Goal: Information Seeking & Learning: Learn about a topic

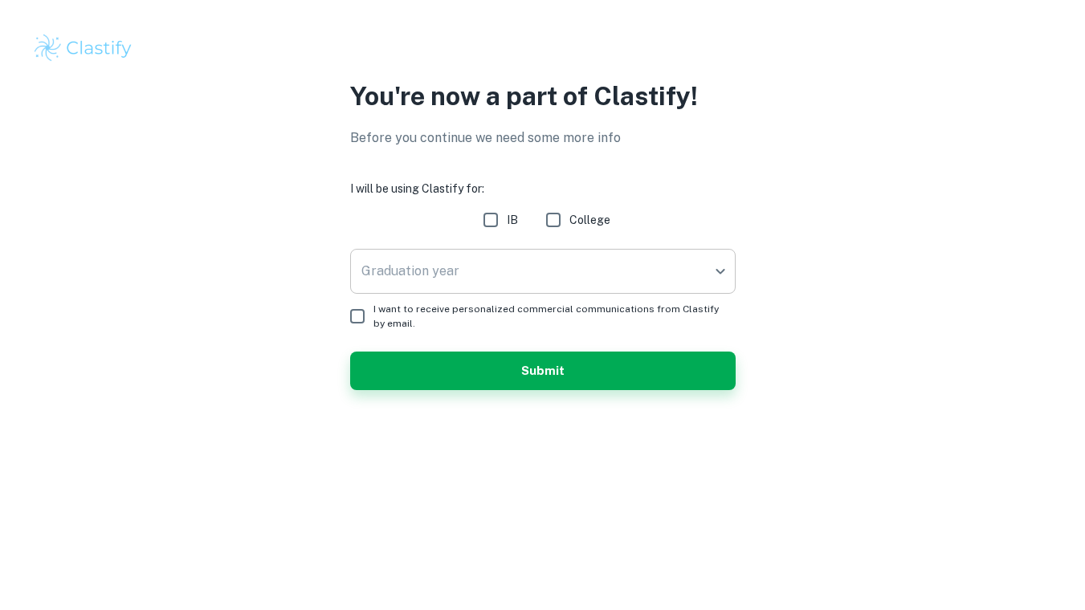
click at [638, 271] on body "We value your privacy We use cookies to enhance your browsing experience, serve…" at bounding box center [542, 305] width 1085 height 610
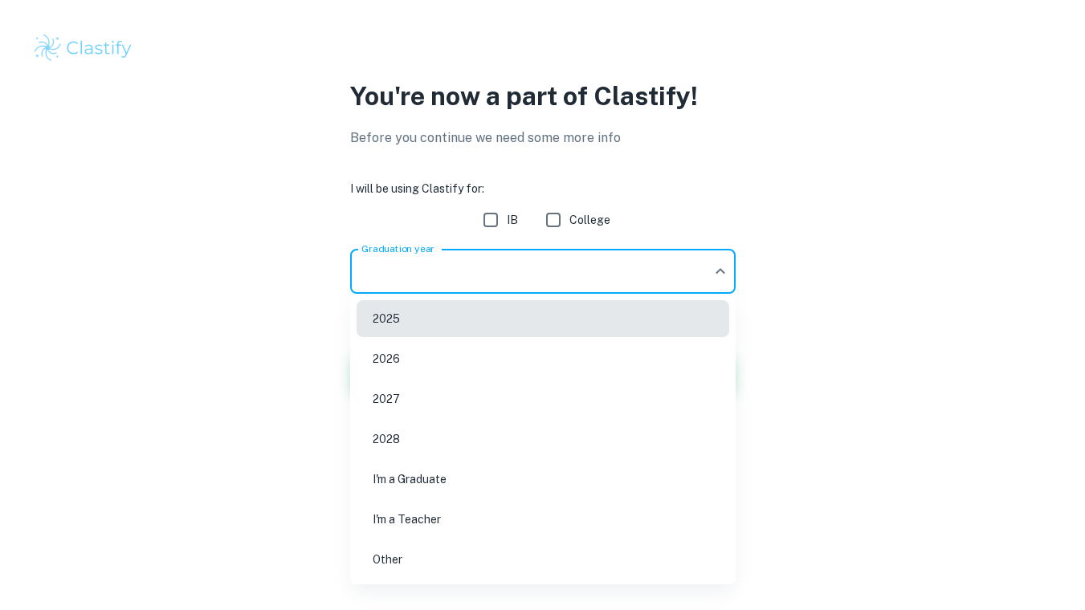
click at [522, 358] on li "2026" at bounding box center [543, 358] width 373 height 37
type input "2026"
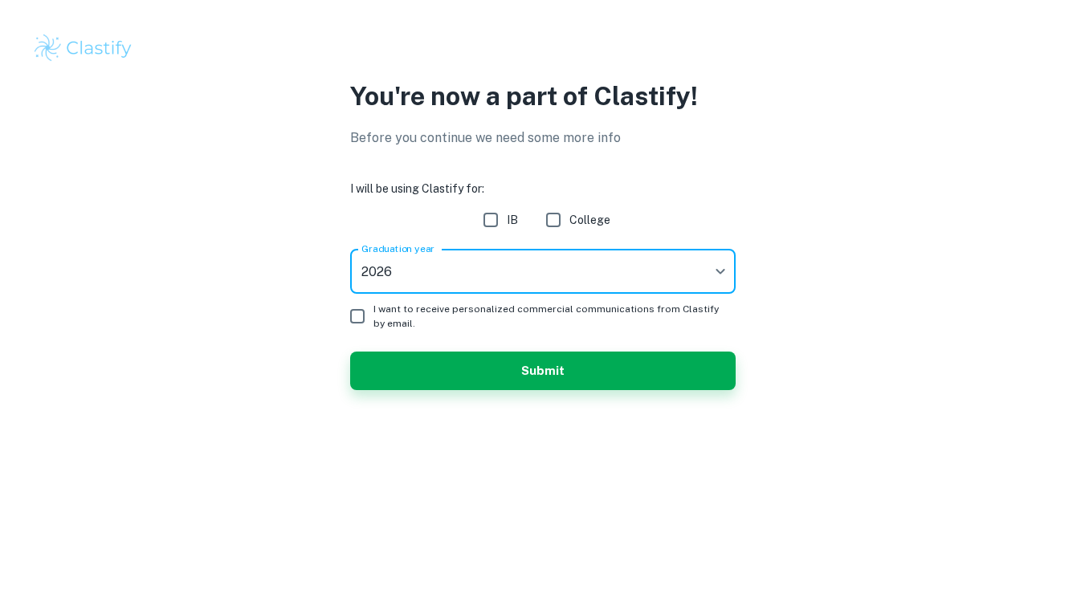
click at [495, 219] on input "IB" at bounding box center [491, 220] width 32 height 32
checkbox input "true"
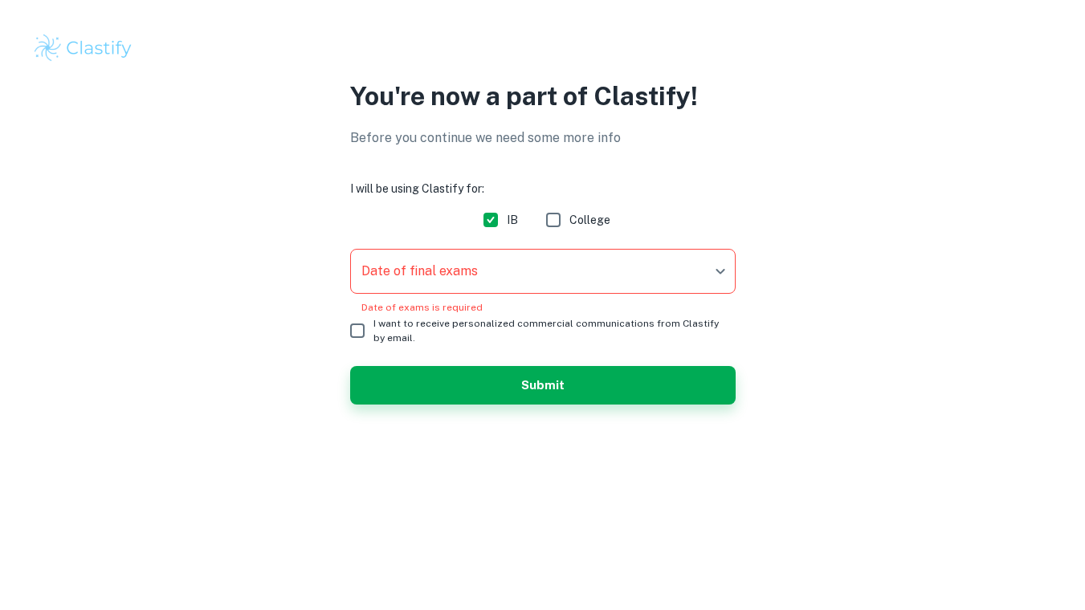
click at [515, 272] on body "We value your privacy We use cookies to enhance your browsing experience, serve…" at bounding box center [542, 305] width 1085 height 610
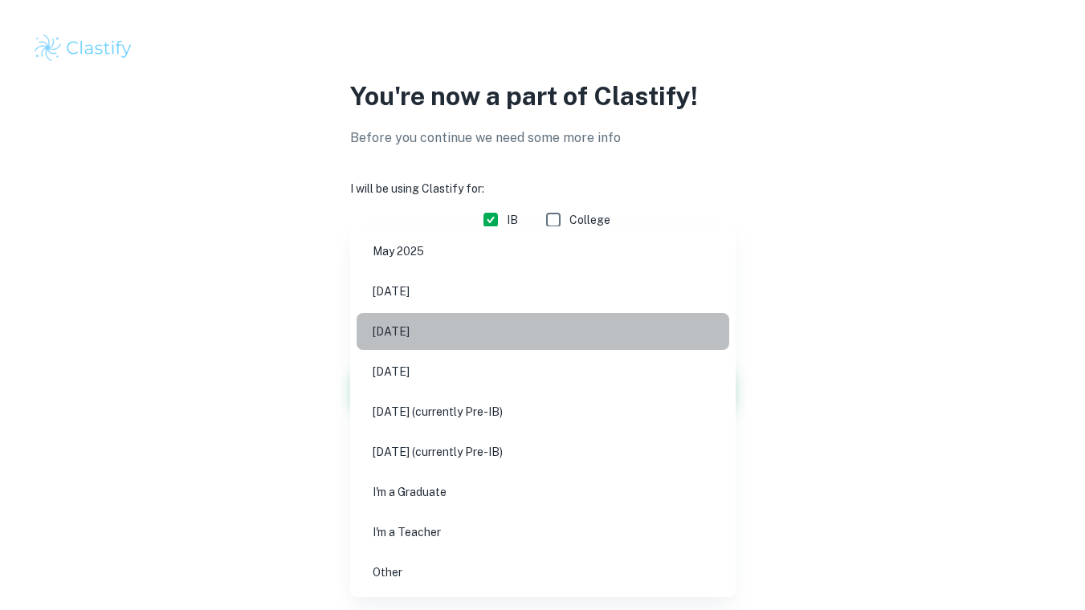
click at [487, 329] on li "May 2026" at bounding box center [543, 331] width 373 height 37
type input "M26"
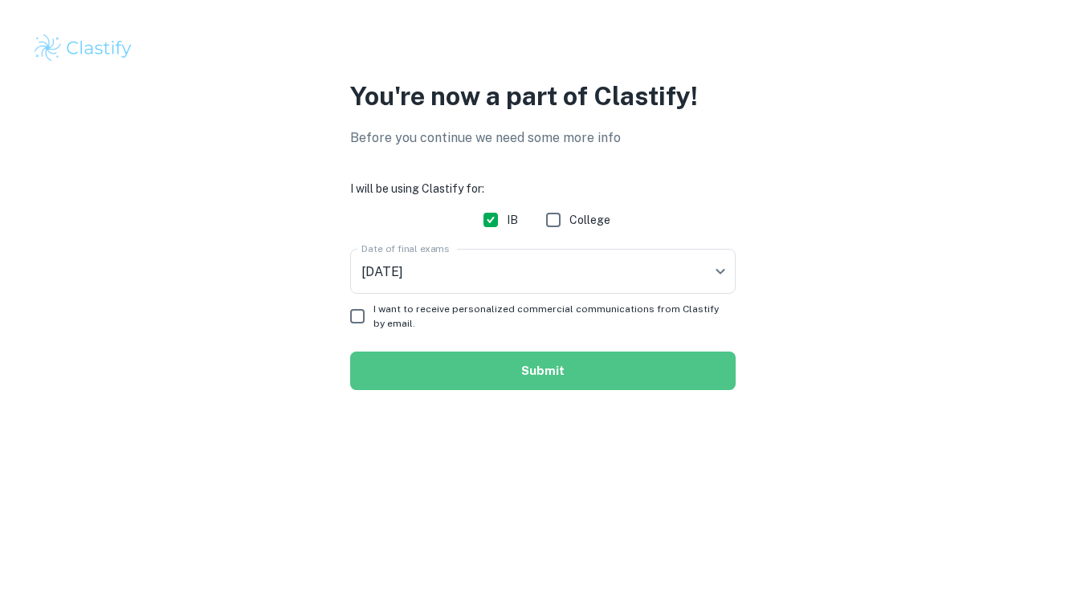
click at [494, 381] on button "Submit" at bounding box center [542, 371] width 385 height 39
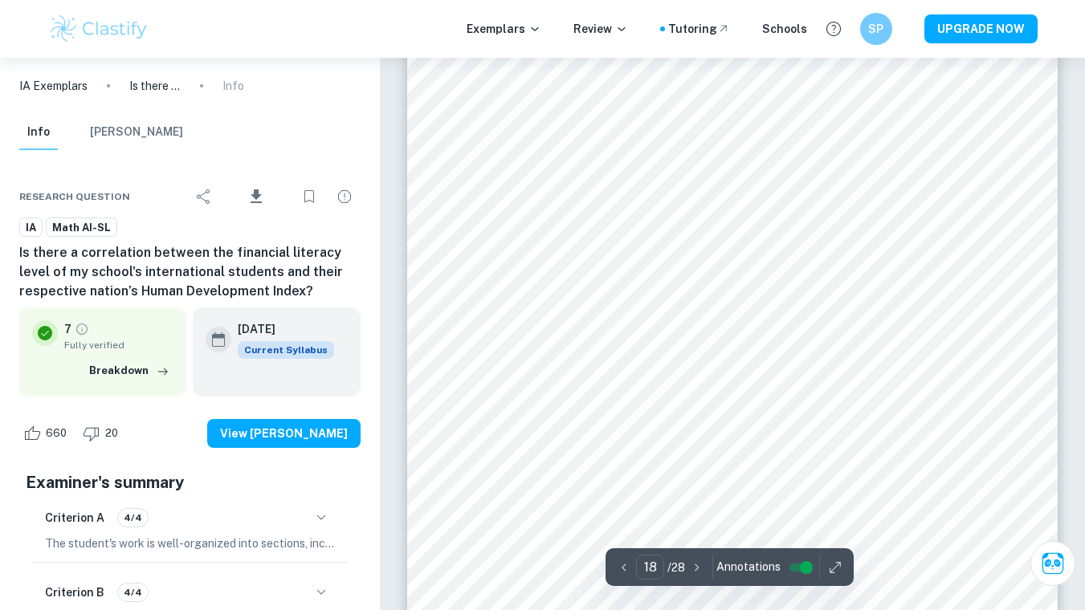
scroll to position [14917, 0]
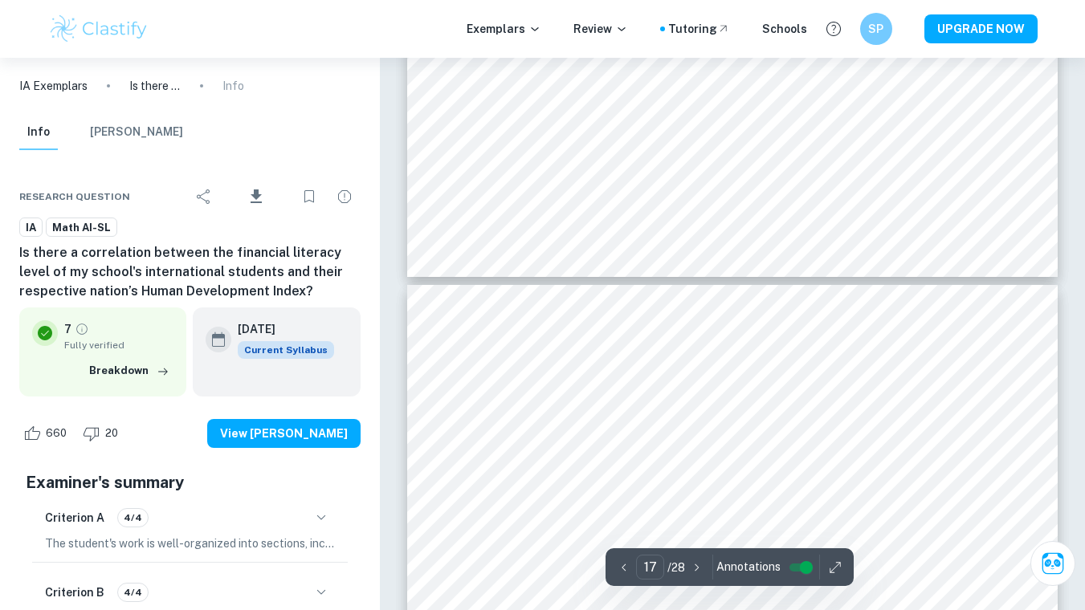
type input "18"
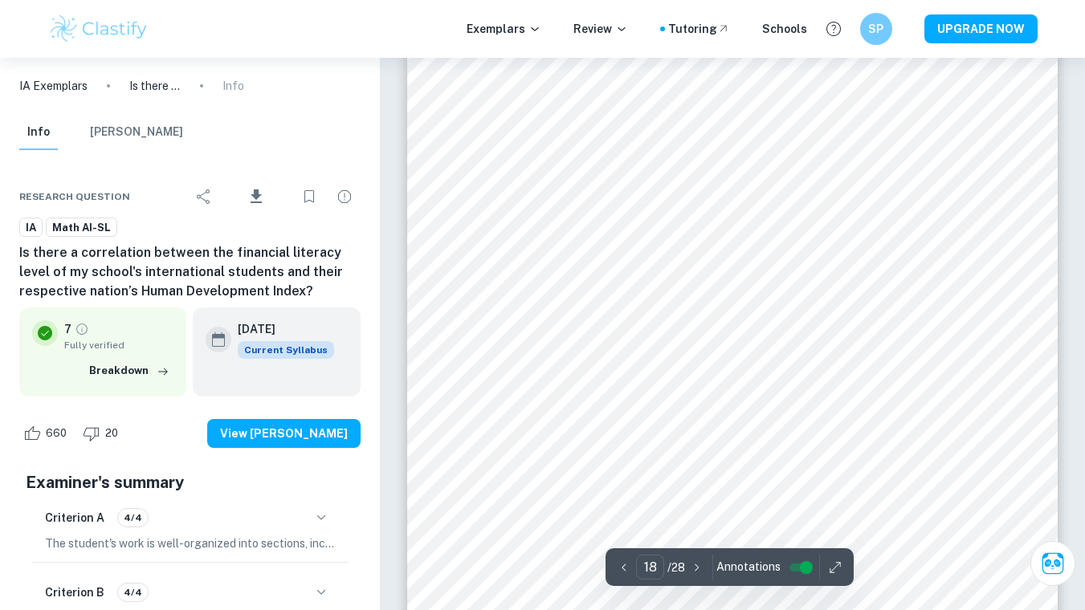
scroll to position [15106, 0]
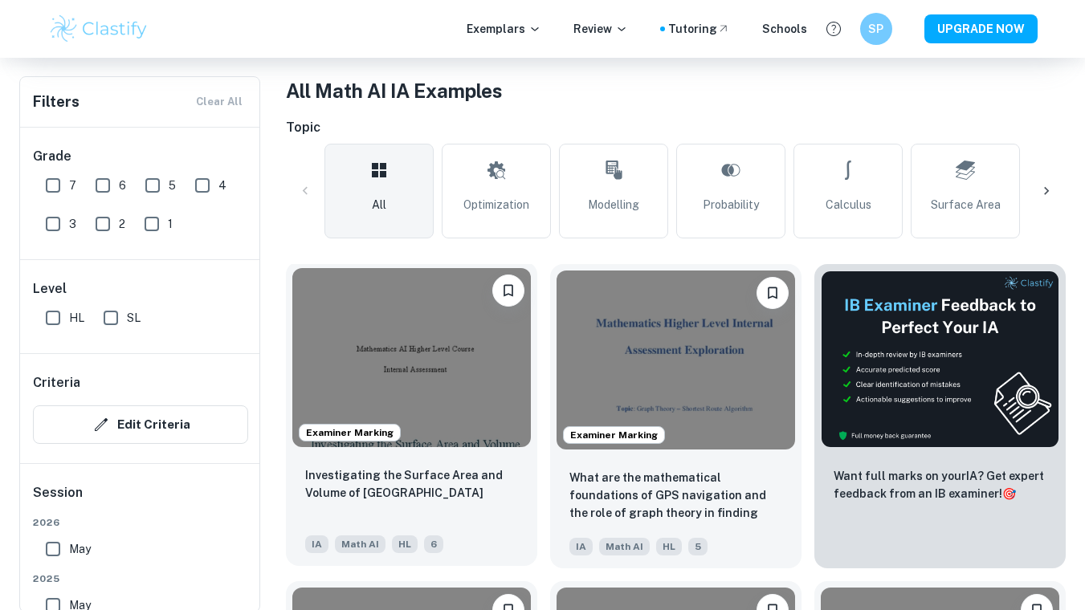
scroll to position [398, 0]
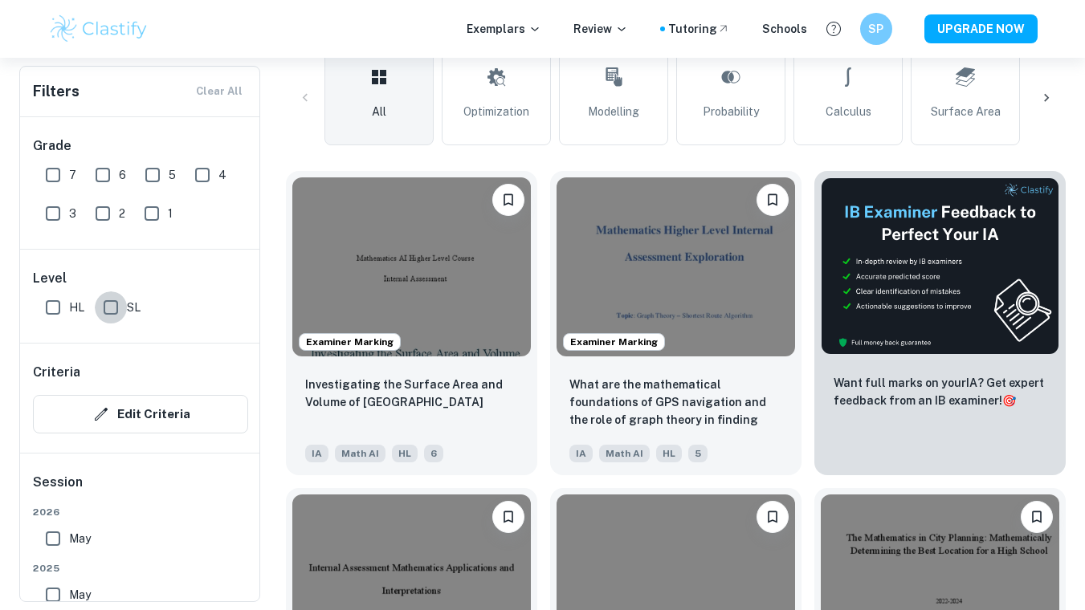
click at [115, 304] on input "SL" at bounding box center [111, 308] width 32 height 32
checkbox input "true"
click at [50, 176] on input "7" at bounding box center [53, 175] width 32 height 32
checkbox input "true"
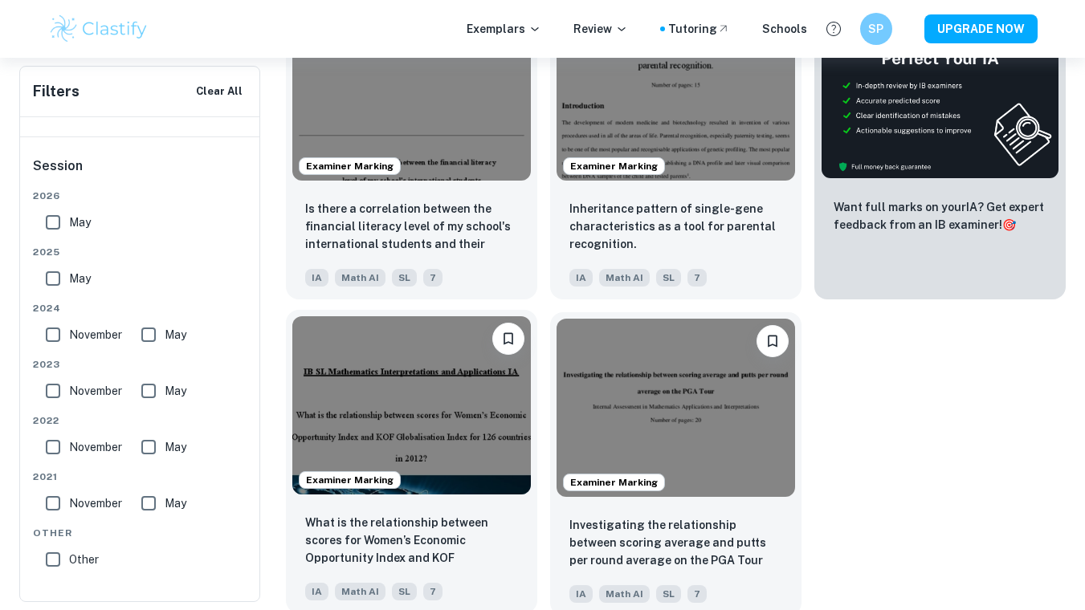
scroll to position [618, 0]
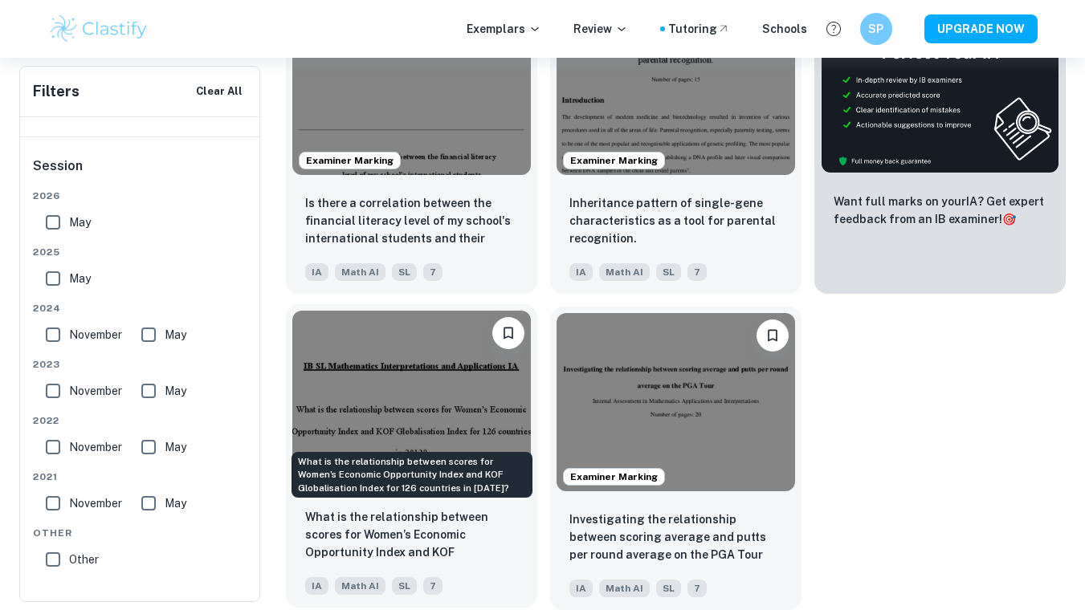
click at [471, 560] on p "What is the relationship between scores for Women’s Economic Opportunity Index …" at bounding box center [411, 535] width 213 height 55
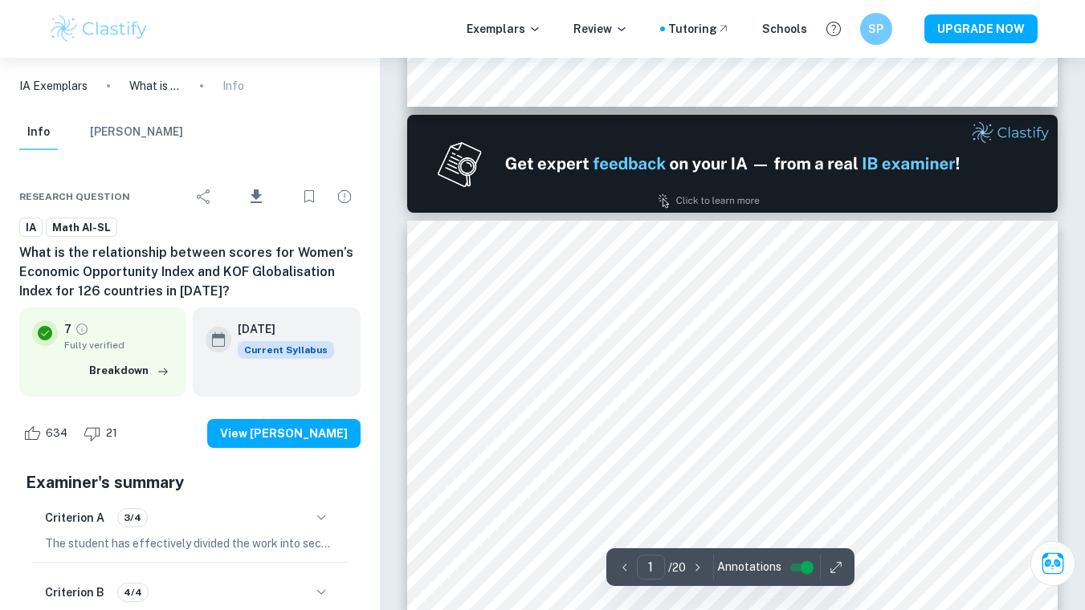
type input "2"
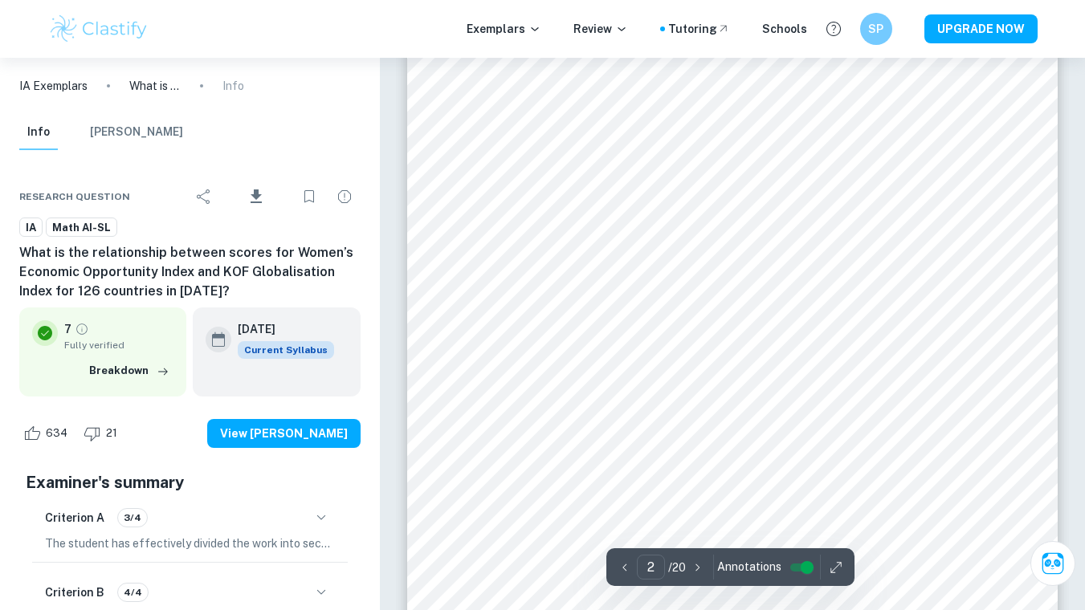
scroll to position [1131, 0]
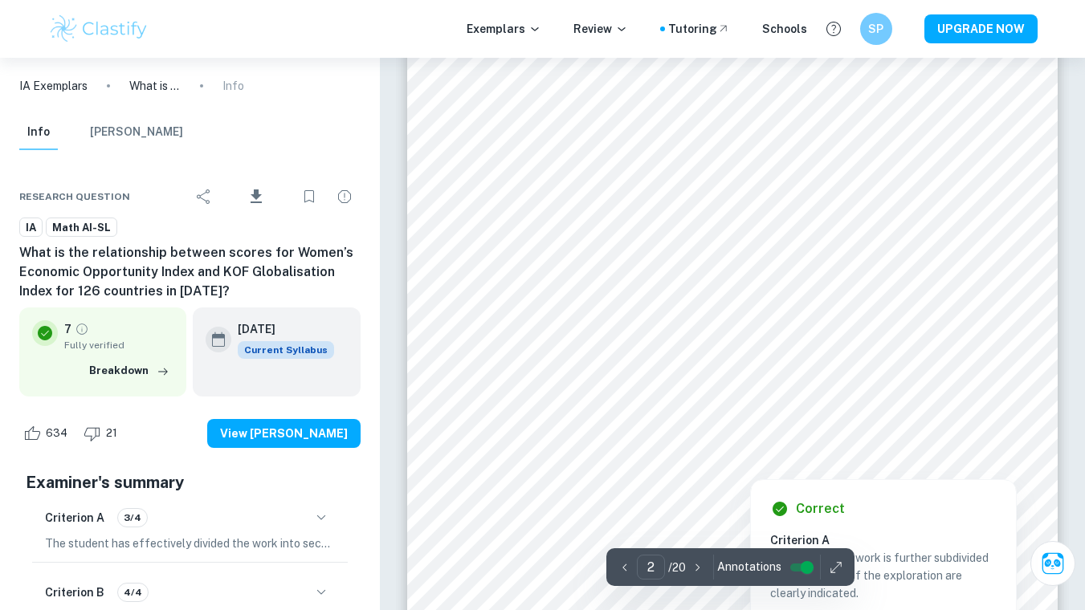
click at [717, 187] on div at bounding box center [747, 186] width 479 height 49
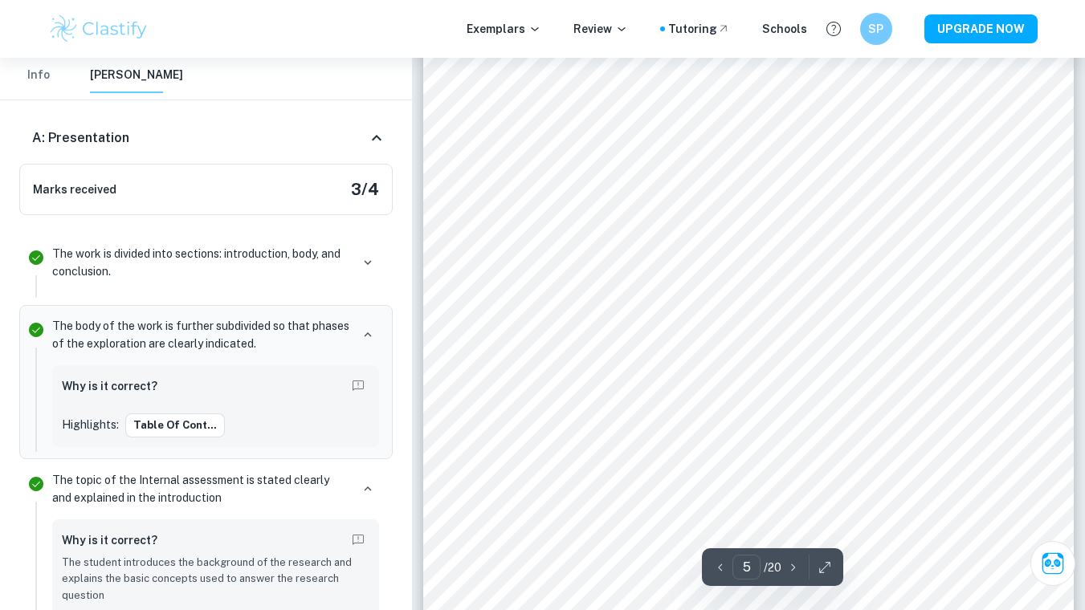
scroll to position [3982, 0]
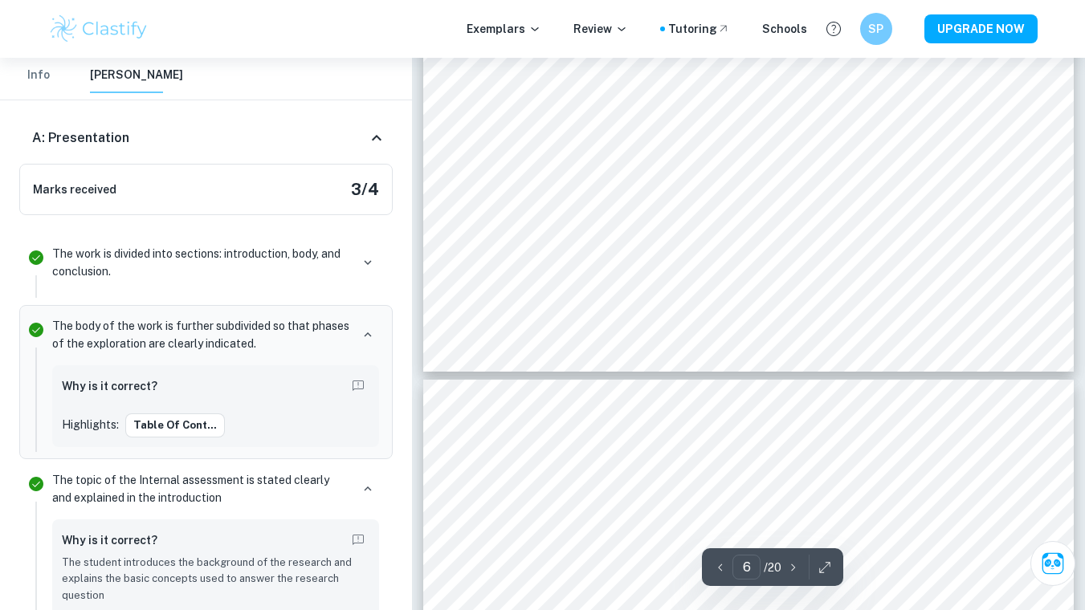
type input "7"
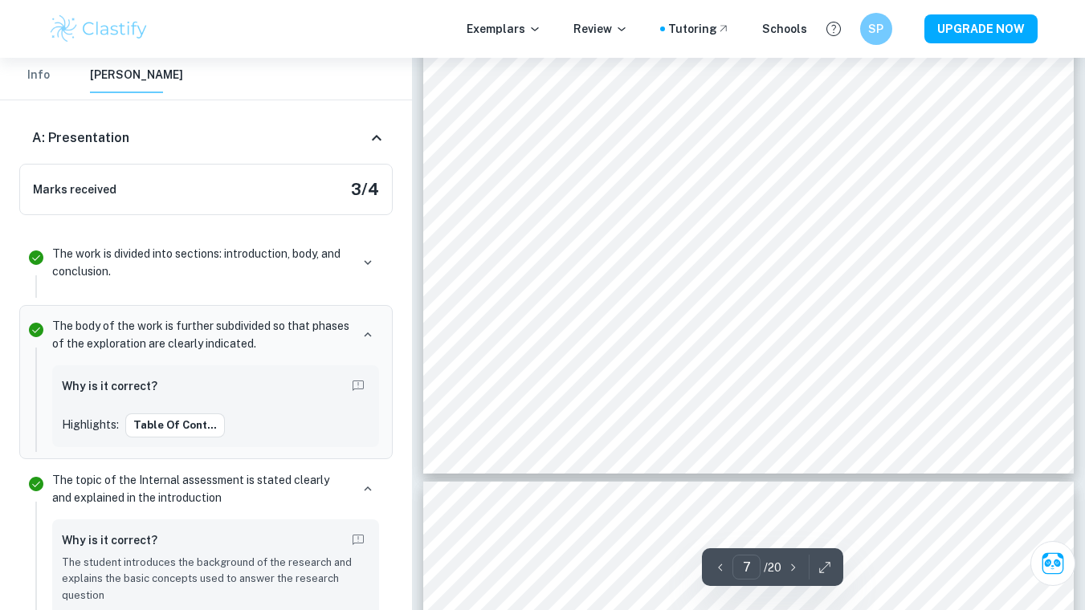
scroll to position [6293, 0]
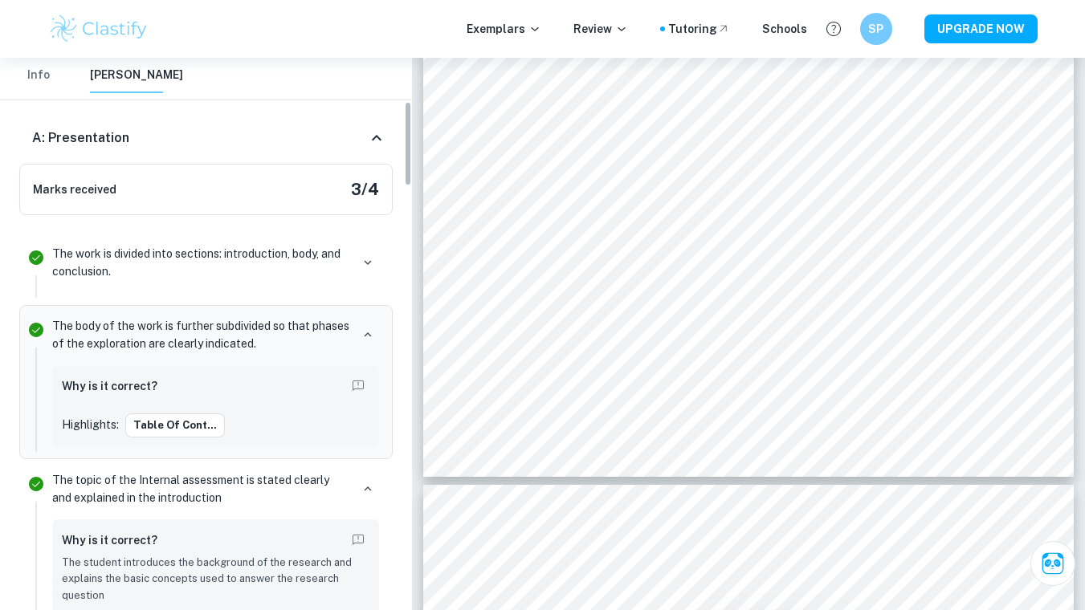
click at [47, 80] on button "Info" at bounding box center [38, 75] width 39 height 35
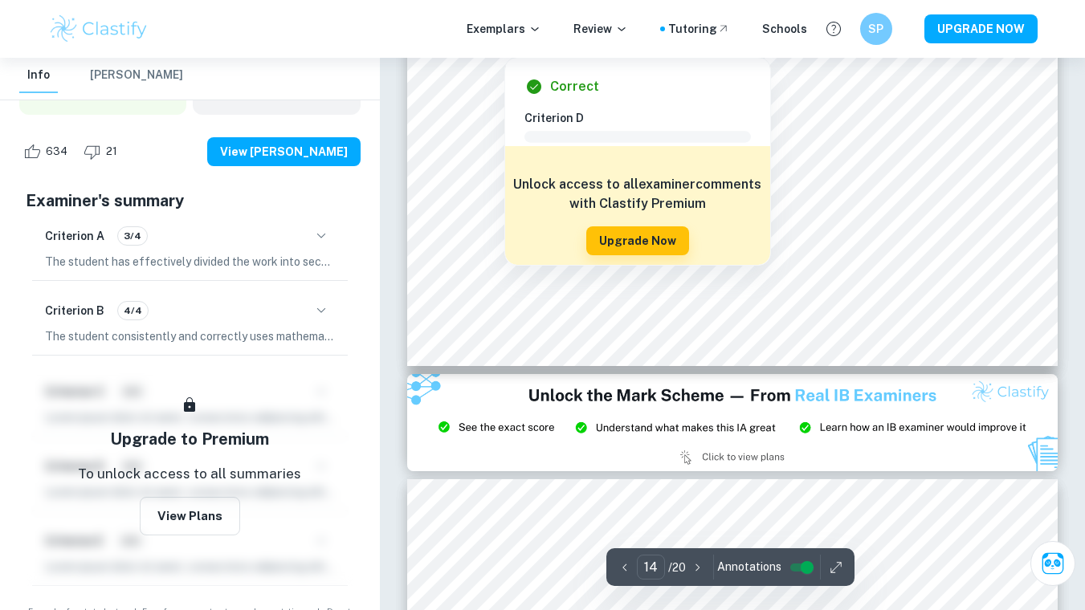
scroll to position [12557, 0]
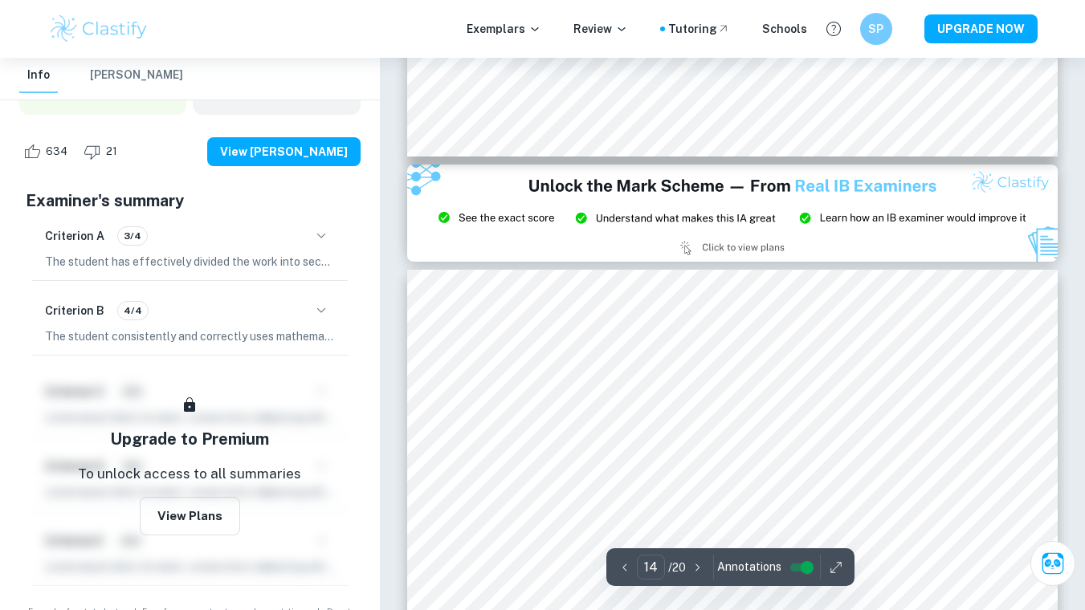
type input "15"
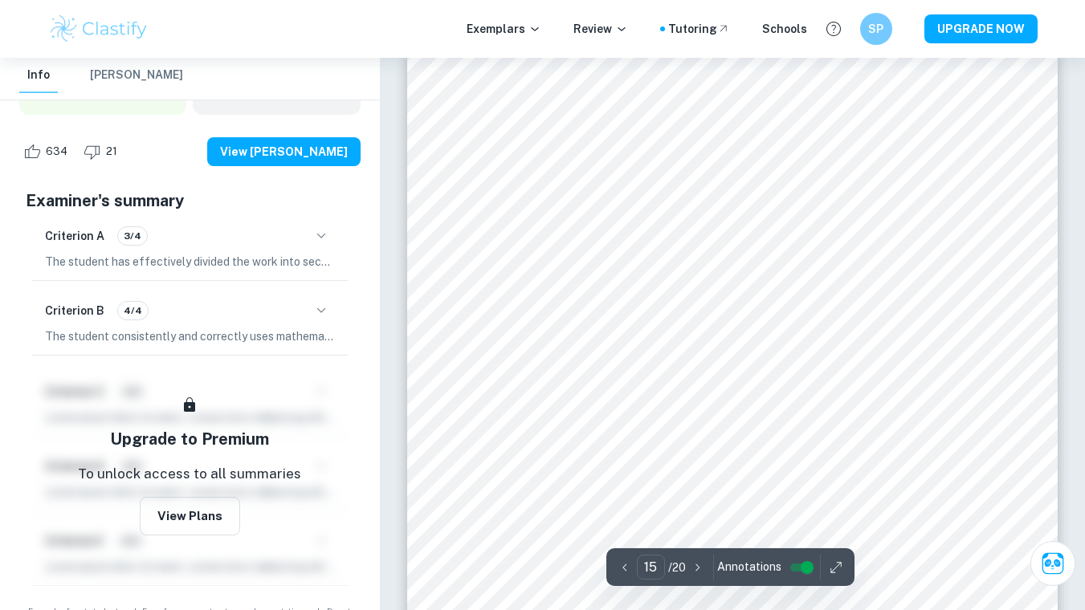
scroll to position [13232, 0]
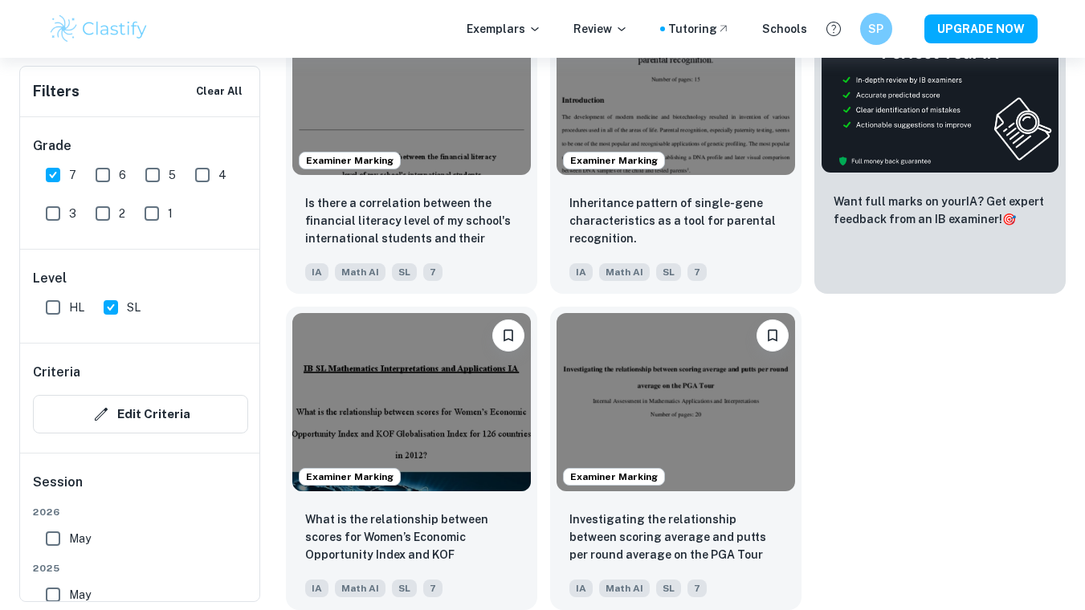
scroll to position [618, 0]
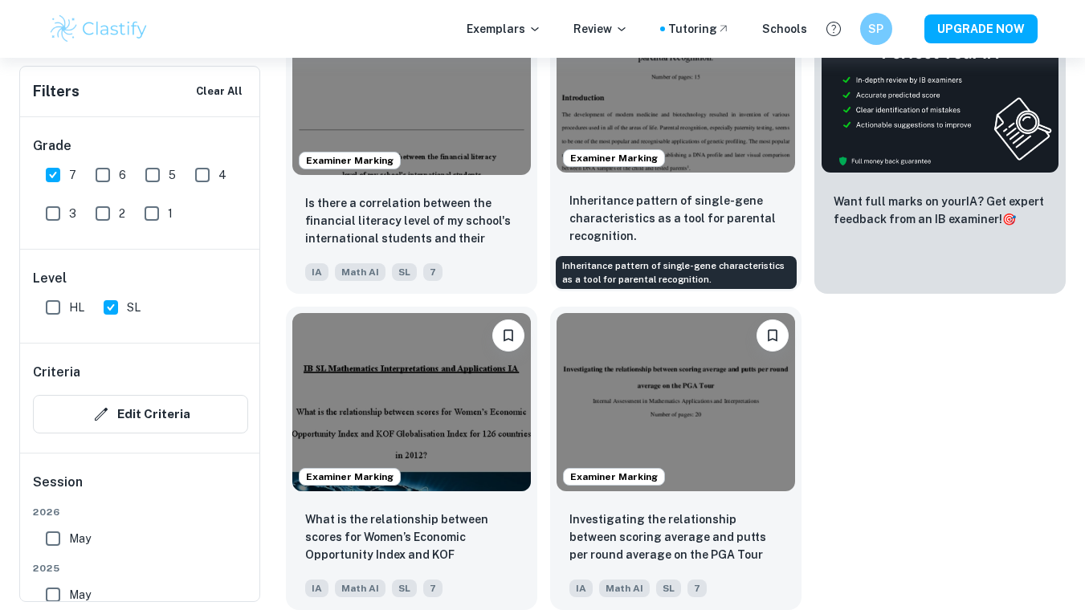
click at [645, 215] on p "Inheritance pattern of single-gene characteristics as a tool for parental recog…" at bounding box center [675, 218] width 213 height 53
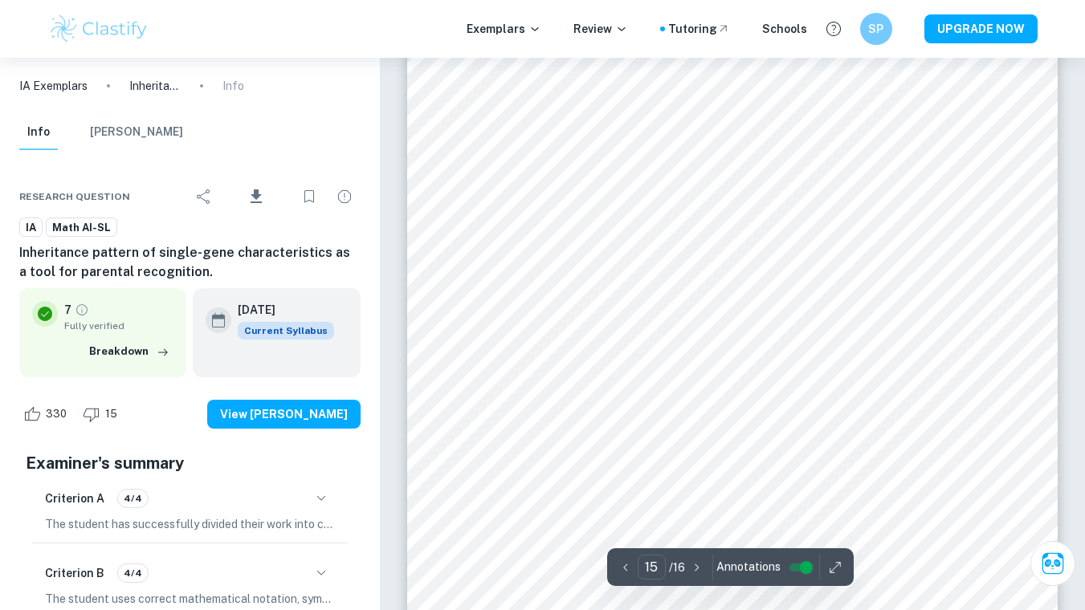
scroll to position [12373, 0]
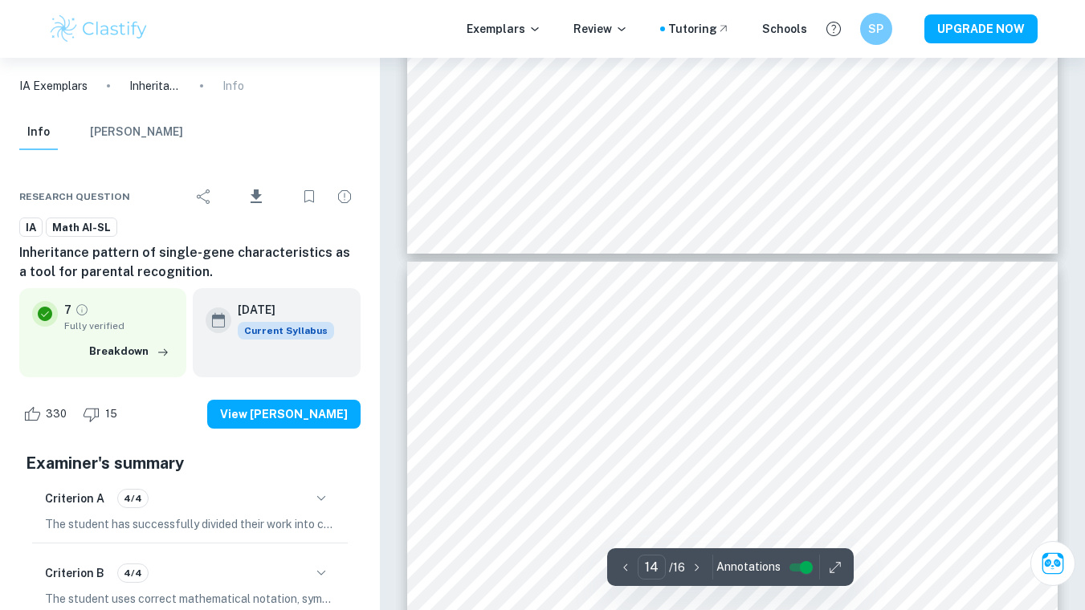
type input "13"
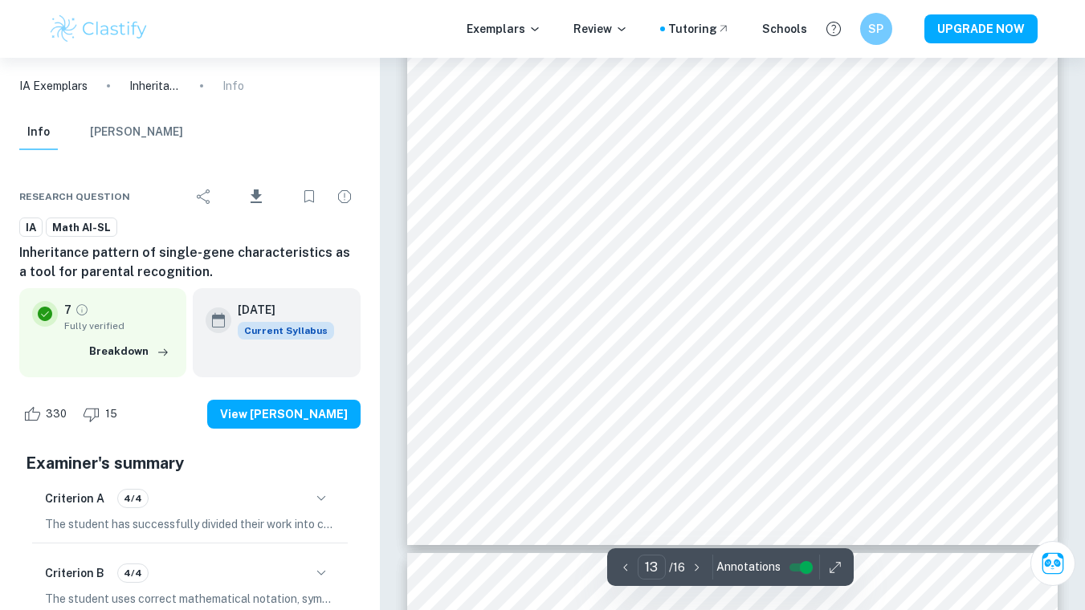
scroll to position [10876, 0]
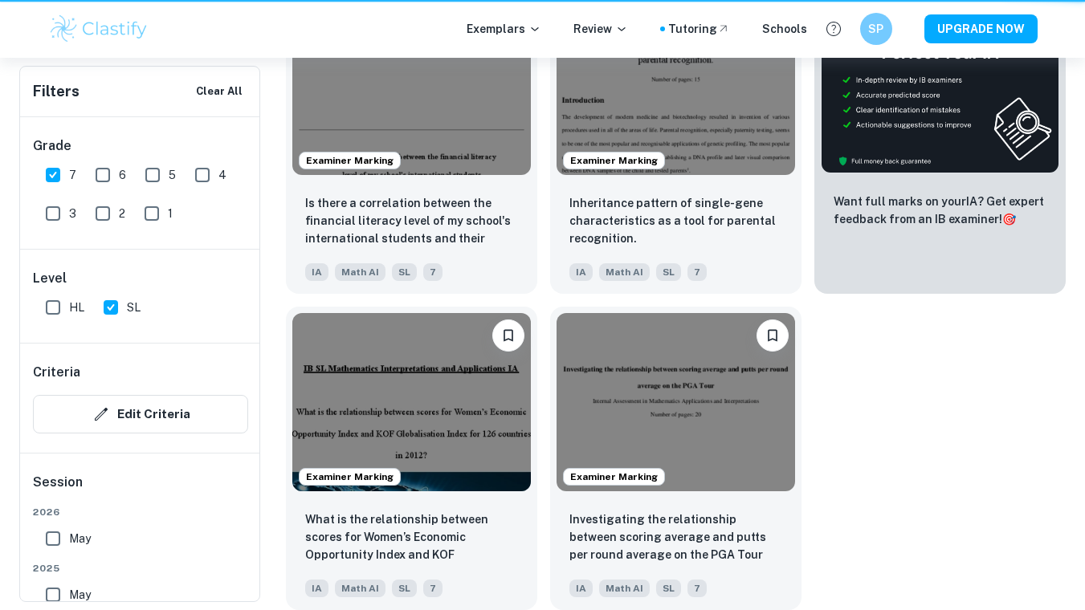
scroll to position [618, 0]
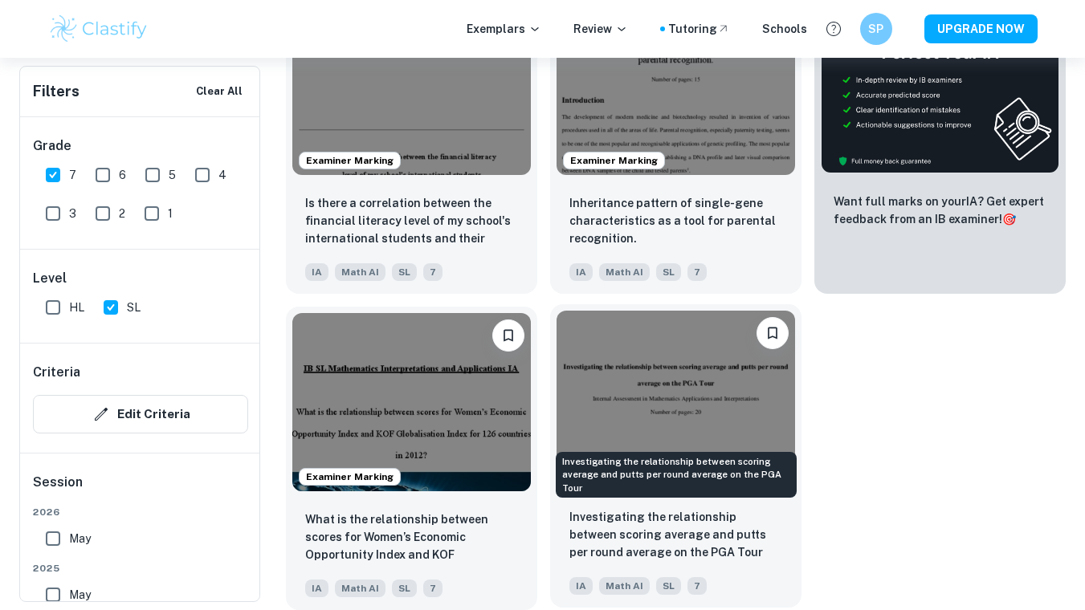
click at [694, 516] on p "Investigating the relationship between scoring average and putts per round aver…" at bounding box center [675, 534] width 213 height 53
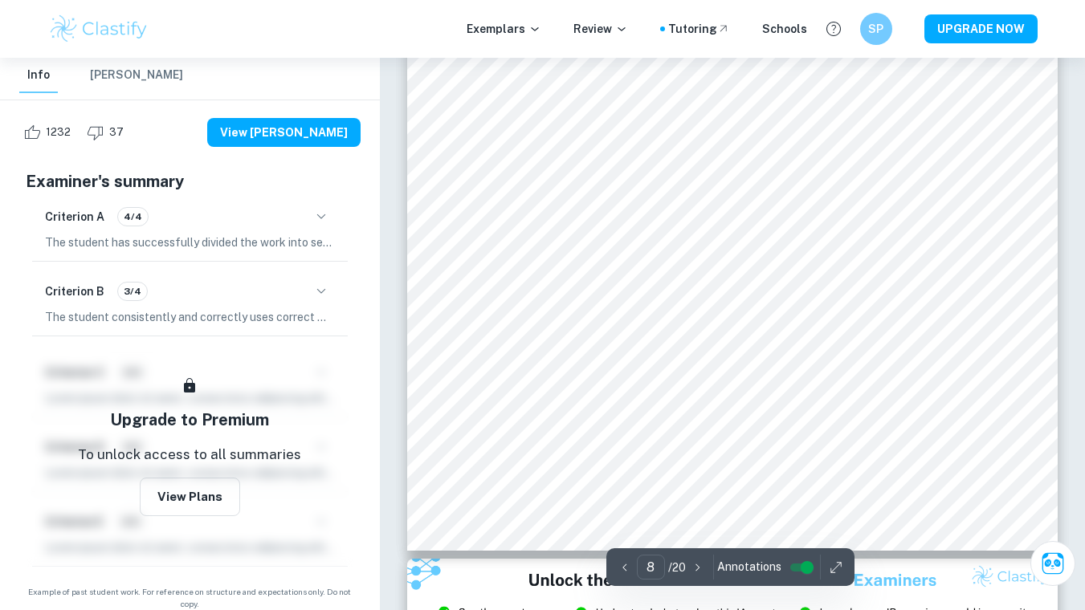
scroll to position [7216, 0]
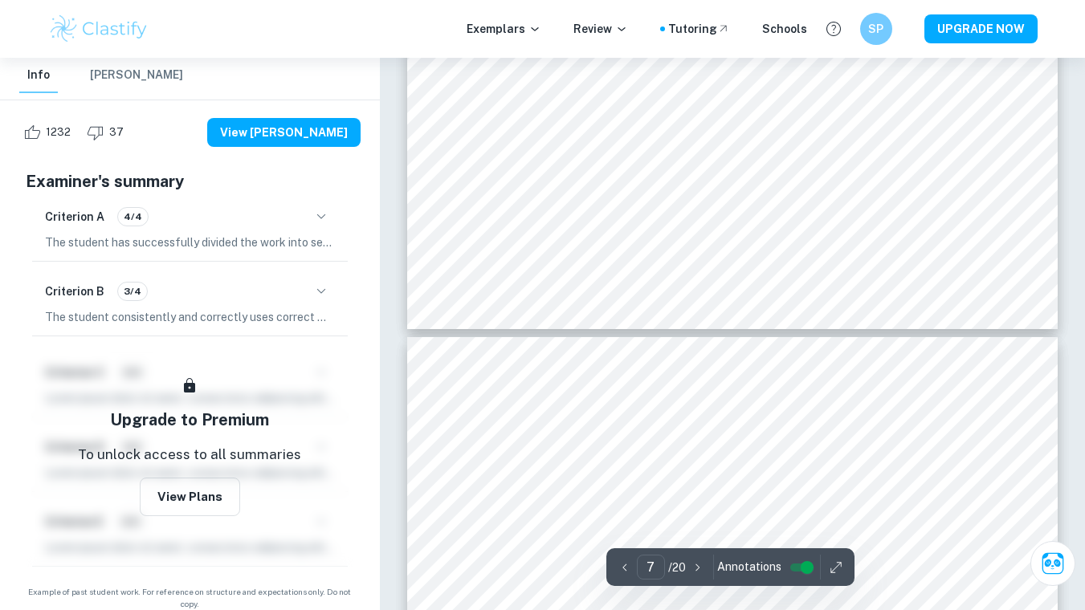
type input "6"
